Goal: Task Accomplishment & Management: Manage account settings

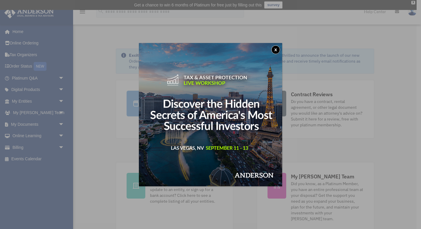
click at [277, 48] on button "x" at bounding box center [276, 49] width 9 height 9
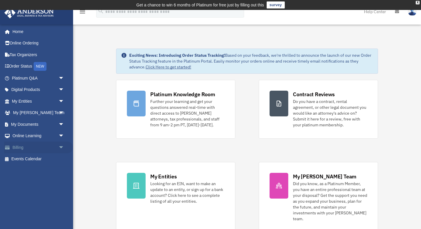
click at [47, 147] on link "Billing arrow_drop_down" at bounding box center [38, 148] width 69 height 12
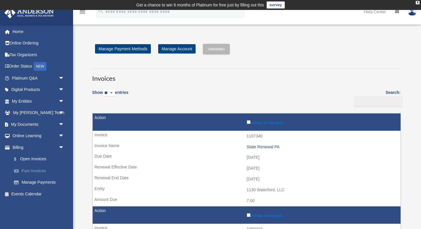
click at [42, 170] on link "Past Invoices" at bounding box center [40, 171] width 65 height 12
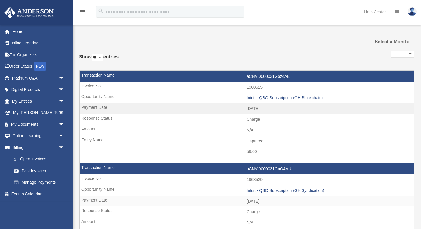
select select
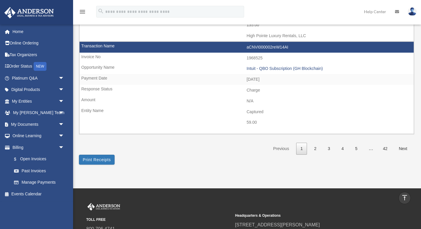
scroll to position [885, 0]
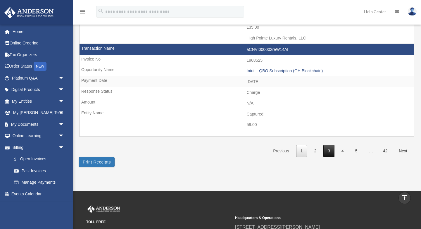
click at [331, 150] on link "3" at bounding box center [329, 151] width 11 height 12
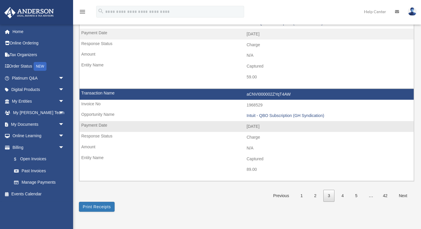
scroll to position [956, 0]
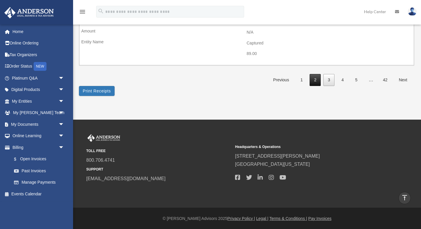
click at [314, 77] on link "2" at bounding box center [315, 80] width 11 height 12
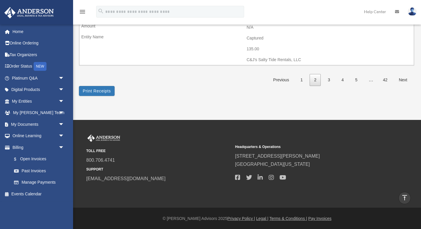
click at [315, 78] on link "2" at bounding box center [315, 80] width 11 height 12
click at [300, 80] on link "1" at bounding box center [301, 80] width 11 height 12
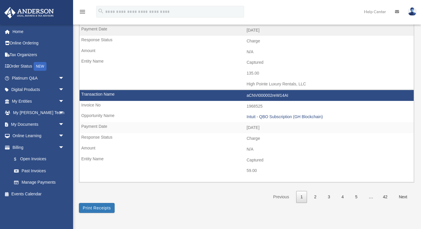
scroll to position [956, 0]
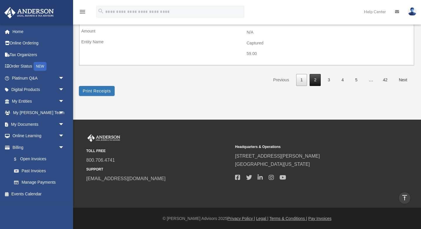
click at [315, 77] on link "2" at bounding box center [315, 80] width 11 height 12
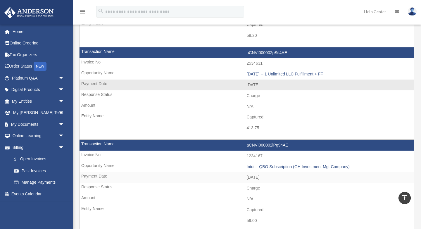
scroll to position [398, 0]
